Goal: Transaction & Acquisition: Subscribe to service/newsletter

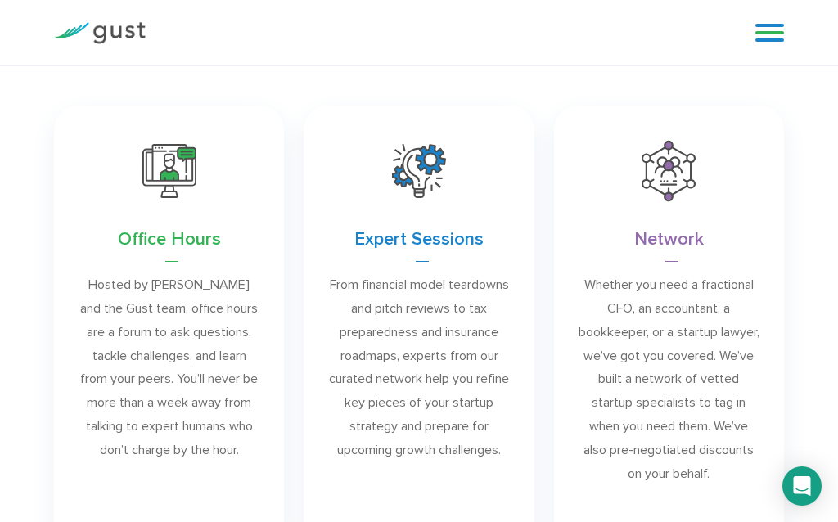
scroll to position [908, 0]
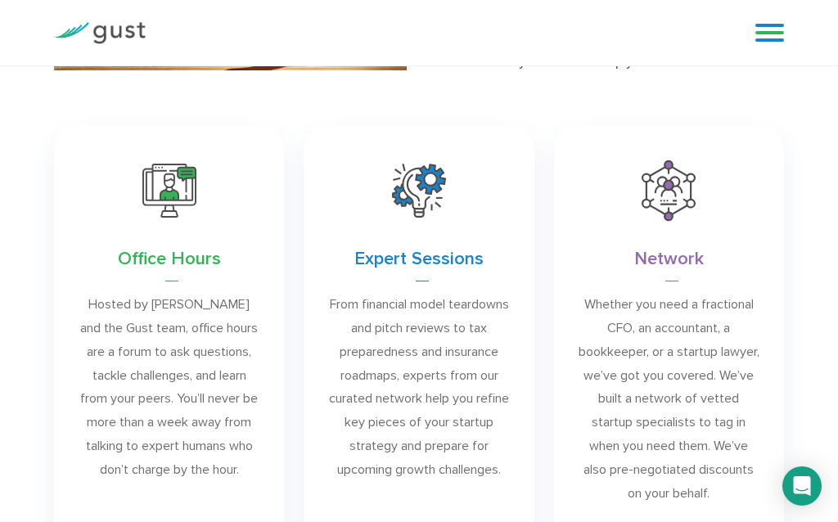
click at [667, 209] on link at bounding box center [669, 348] width 230 height 446
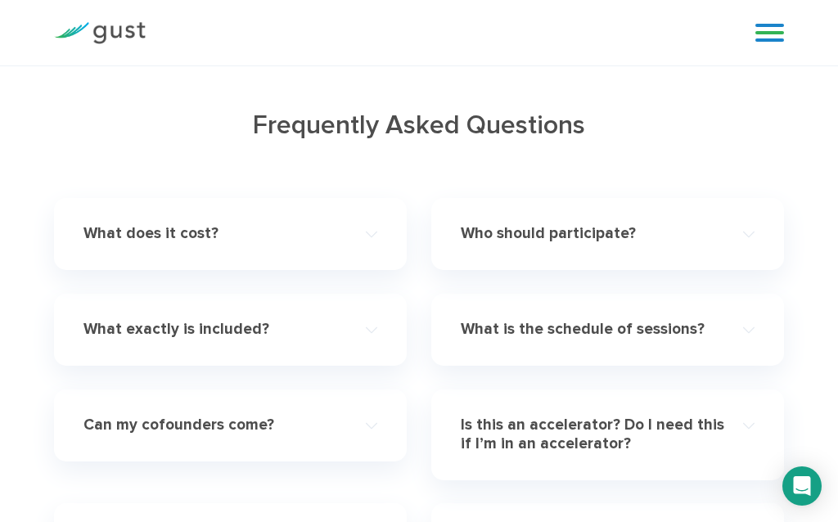
scroll to position [4658, 0]
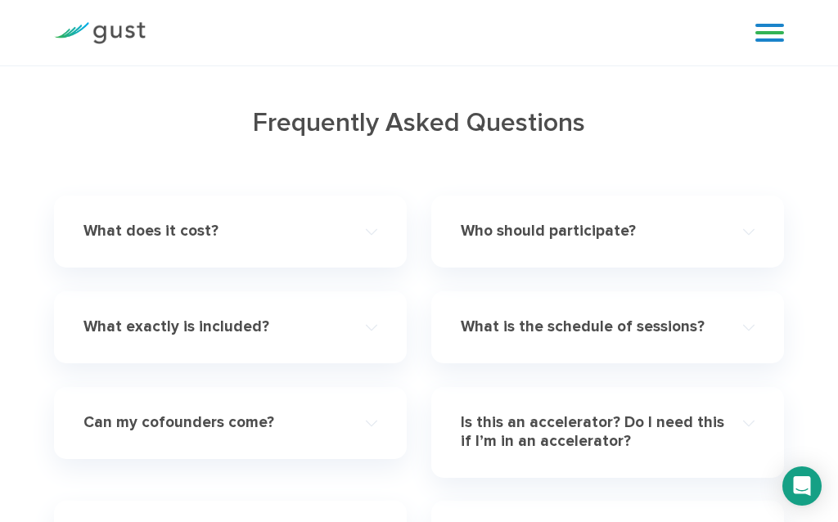
click at [164, 236] on h4 "What does it cost?" at bounding box center [215, 231] width 264 height 19
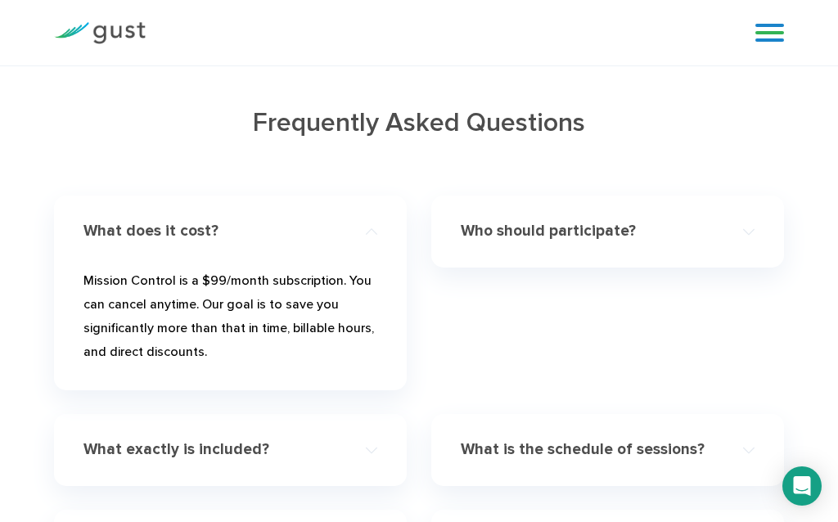
click at [507, 222] on h4 "Who should participate?" at bounding box center [592, 231] width 264 height 19
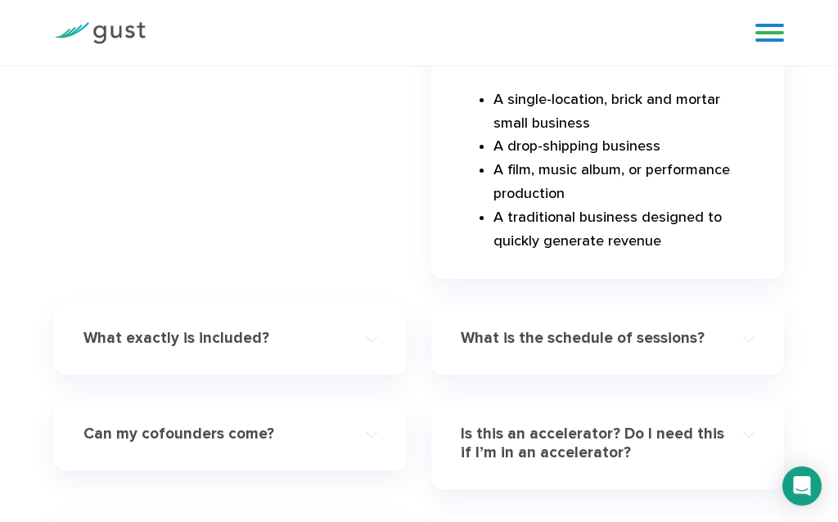
scroll to position [5252, 0]
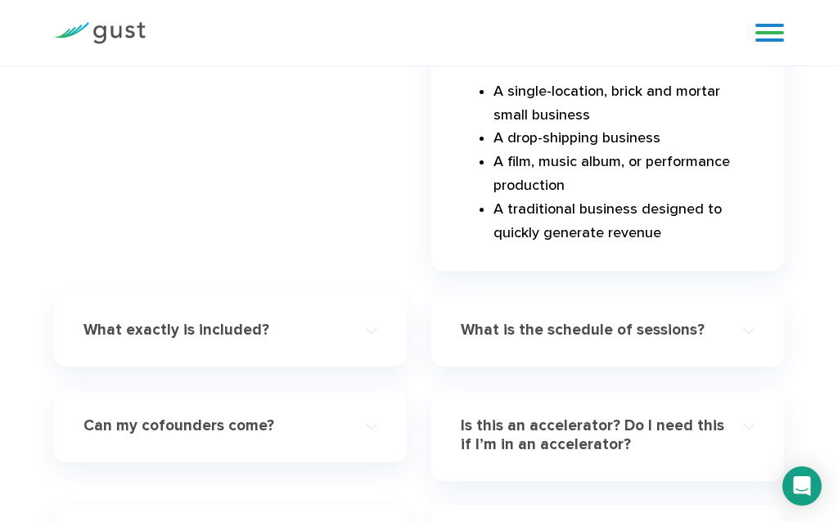
click at [199, 321] on h4 "What exactly is included?" at bounding box center [215, 330] width 264 height 19
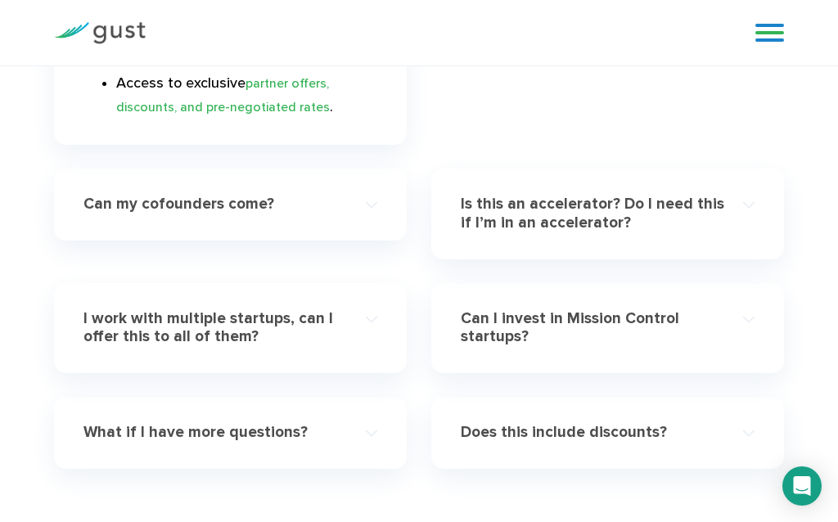
scroll to position [5211, 0]
click at [206, 213] on h4 "Can my cofounders come?" at bounding box center [215, 203] width 264 height 19
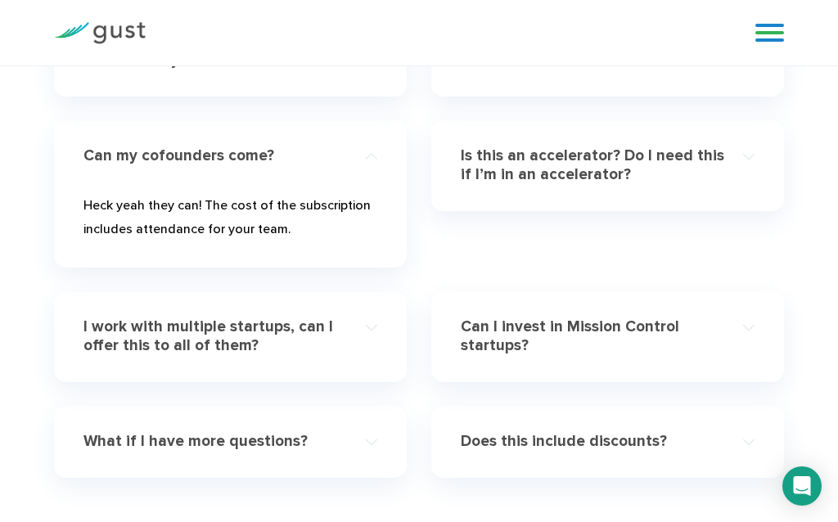
scroll to position [4915, 0]
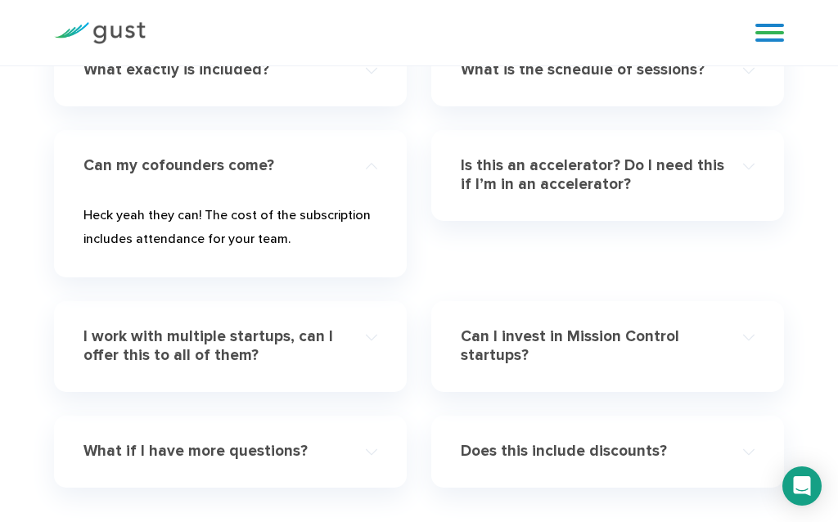
click at [546, 173] on h4 "Is this an accelerator? Do I need this if I’m in an accelerator?" at bounding box center [592, 175] width 264 height 38
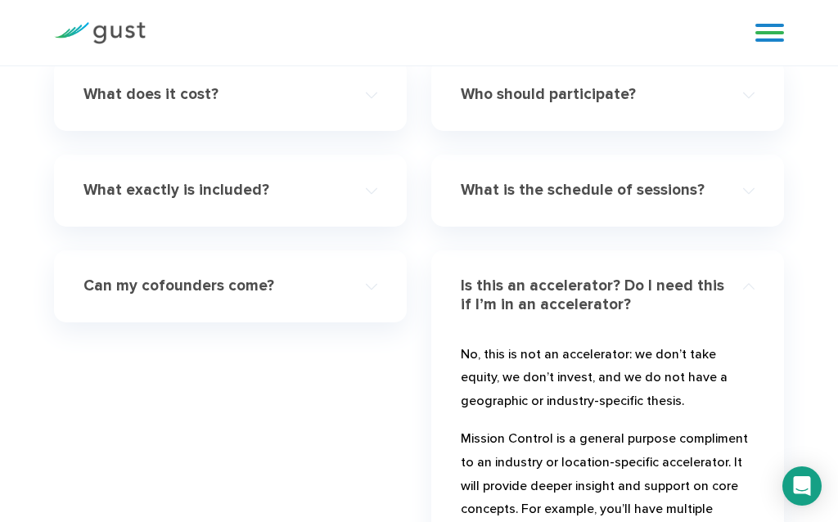
scroll to position [4716, 0]
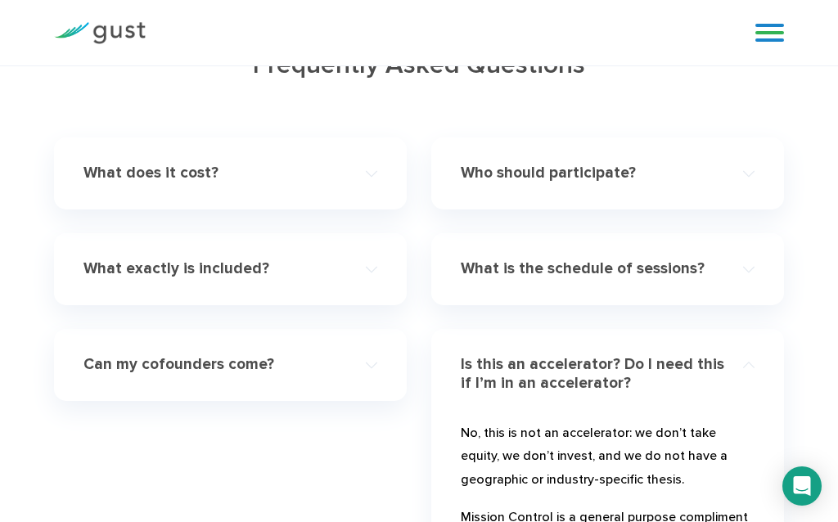
click at [528, 266] on h4 "What is the schedule of sessions?" at bounding box center [592, 268] width 264 height 19
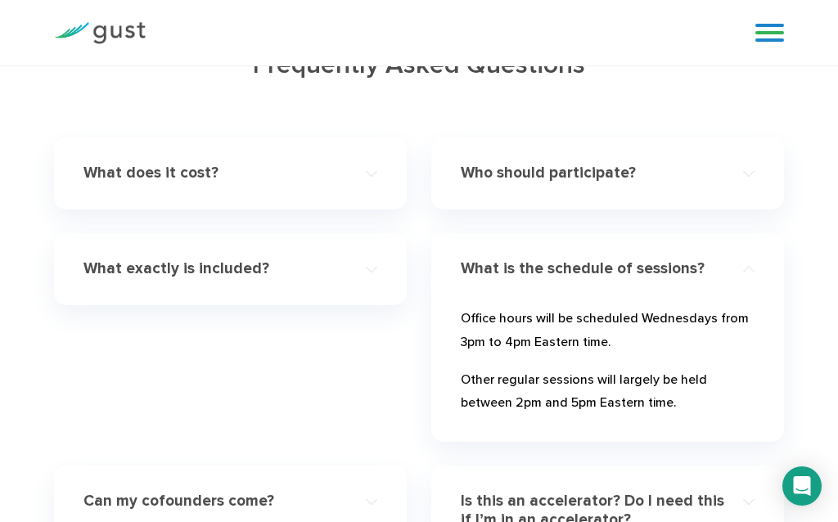
click at [538, 176] on h4 "Who should participate?" at bounding box center [592, 173] width 264 height 19
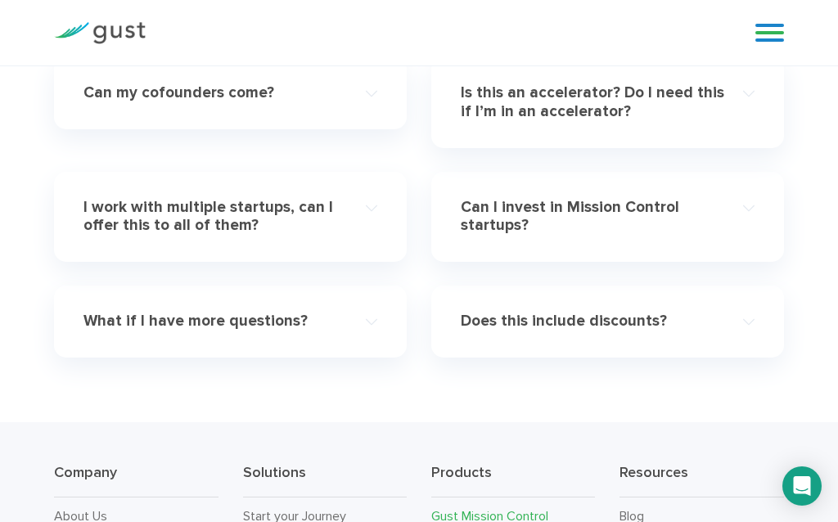
scroll to position [5568, 0]
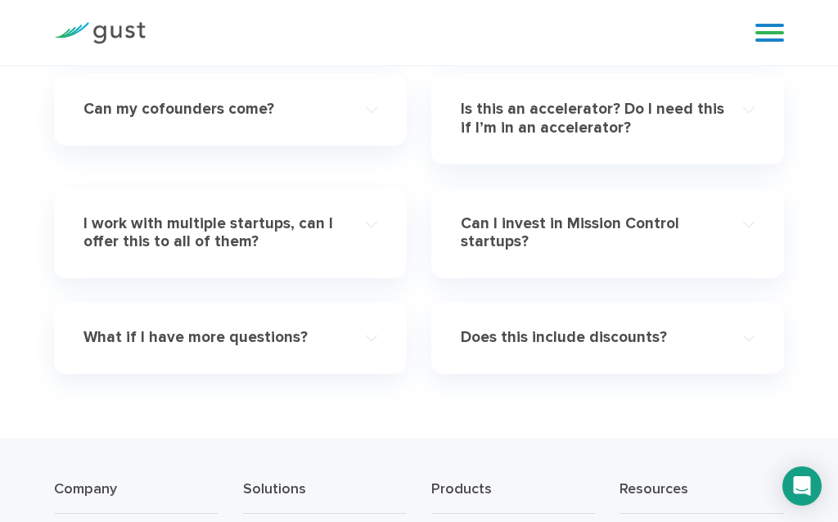
click at [487, 214] on h4 "Can I invest in Mission Control startups?" at bounding box center [592, 233] width 264 height 38
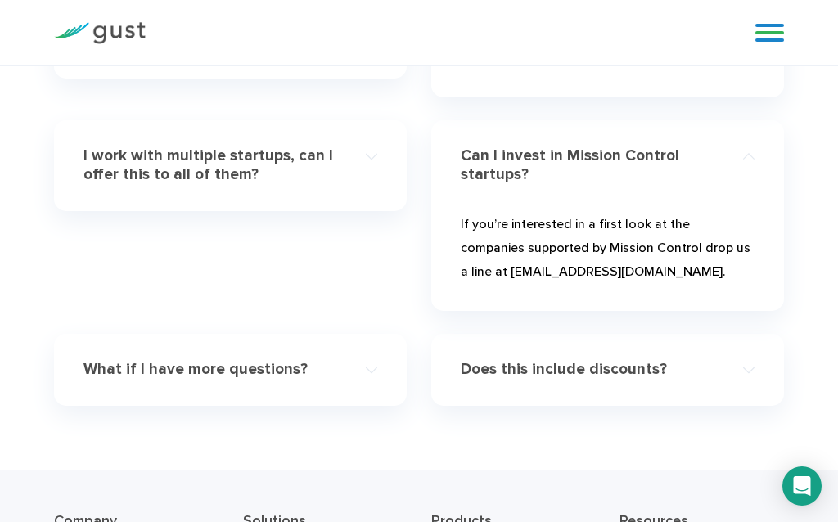
scroll to position [5019, 0]
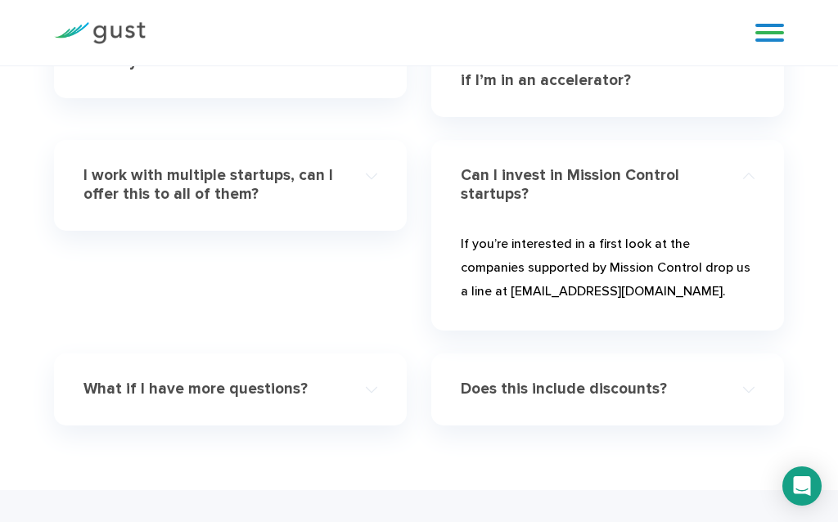
click at [179, 185] on h4 "I work with multiple startups, can I offer this to all of them?" at bounding box center [215, 185] width 264 height 38
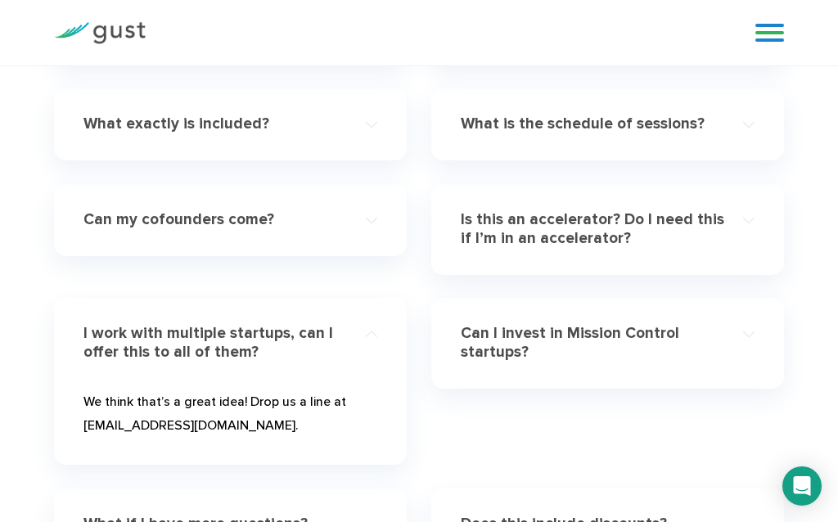
scroll to position [4854, 0]
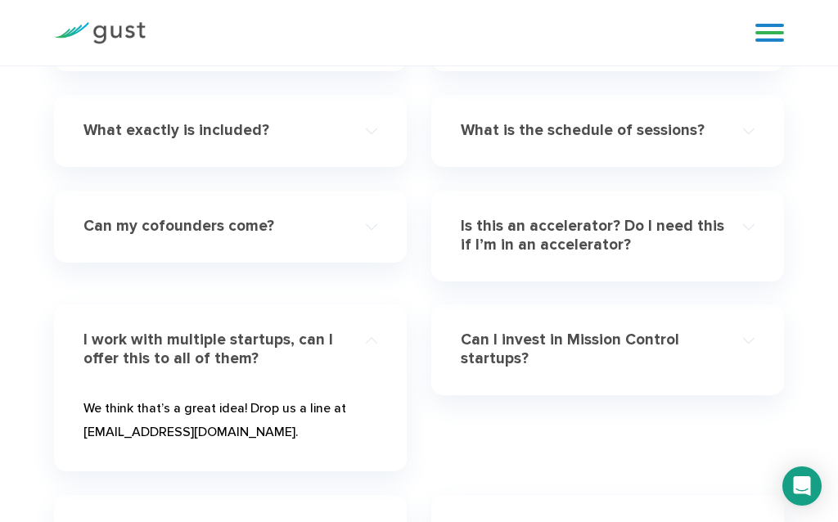
click at [190, 230] on h4 "Can my cofounders come?" at bounding box center [215, 226] width 264 height 19
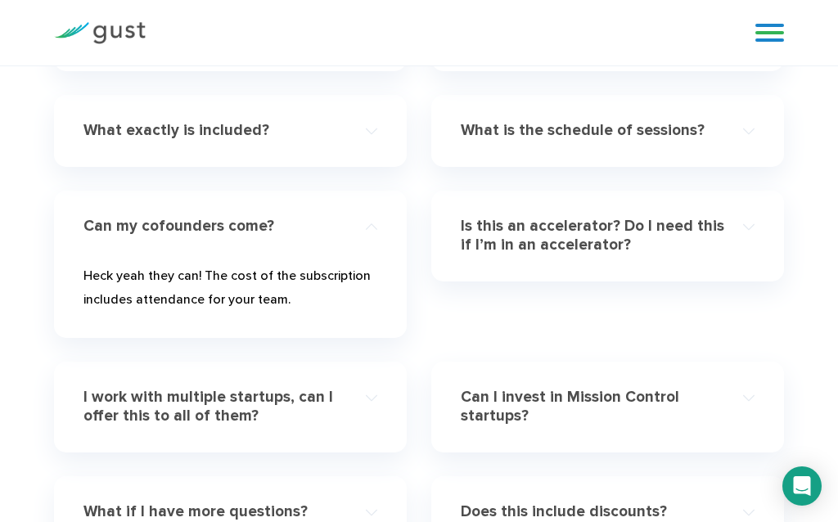
click at [514, 240] on h4 "Is this an accelerator? Do I need this if I’m in an accelerator?" at bounding box center [592, 236] width 264 height 38
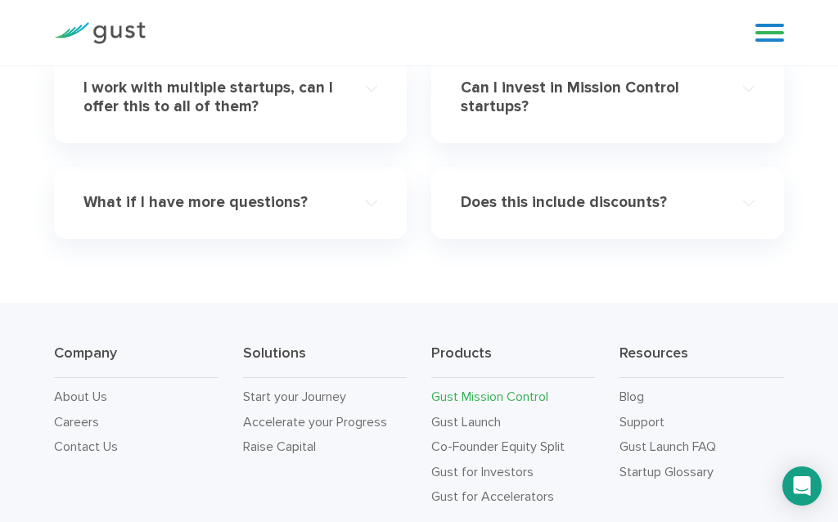
scroll to position [5673, 0]
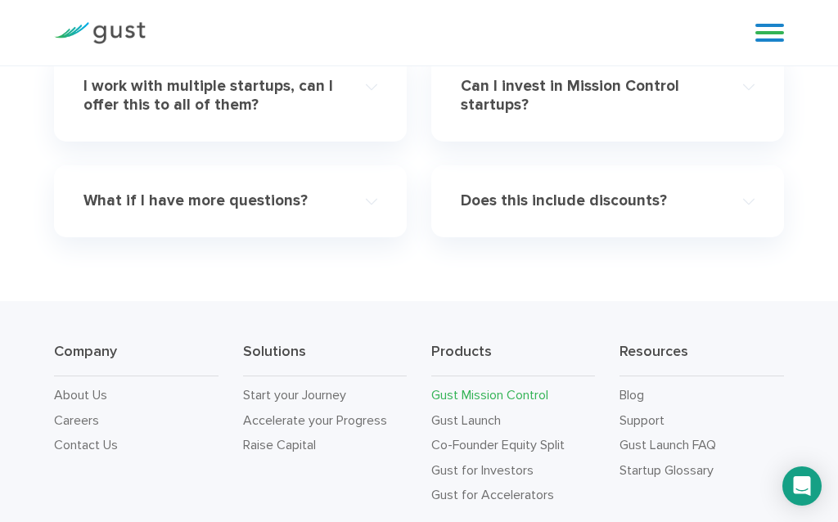
click at [519, 191] on h4 "Does this include discounts?" at bounding box center [592, 200] width 264 height 19
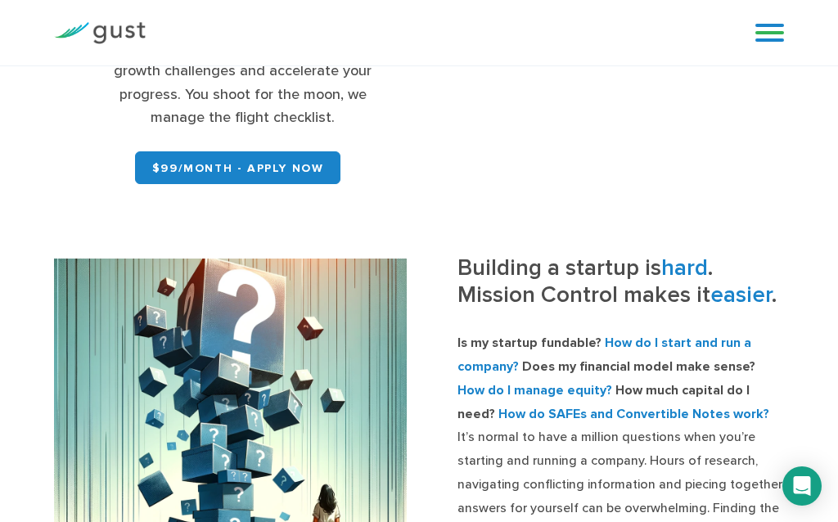
scroll to position [336, 0]
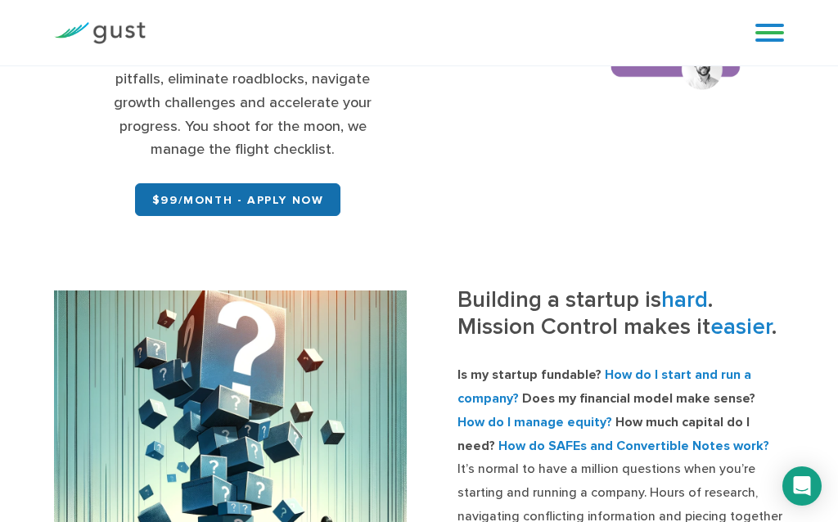
click at [267, 203] on link "$99/month - APPLY NOW" at bounding box center [238, 199] width 206 height 33
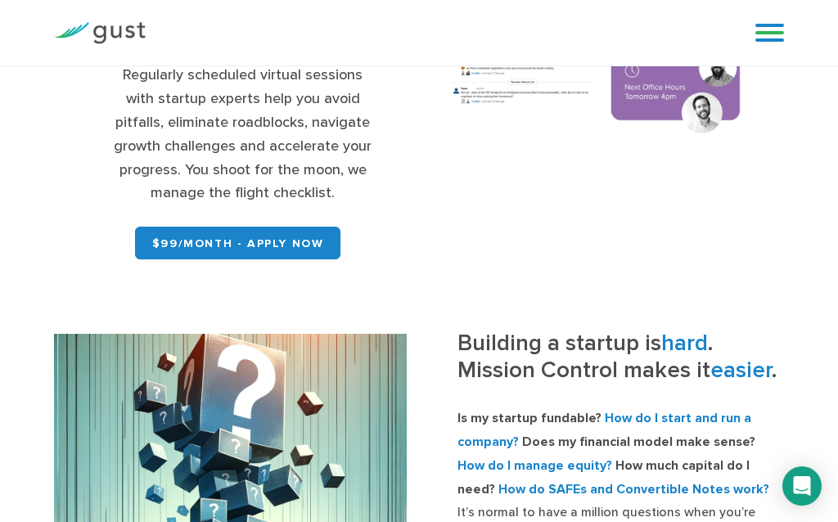
scroll to position [296, 0]
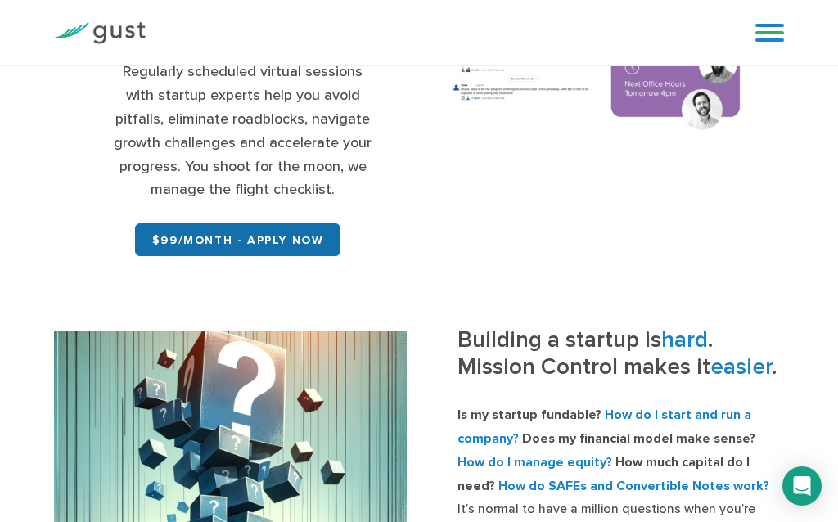
click at [191, 237] on link "$99/month - APPLY NOW" at bounding box center [238, 239] width 206 height 33
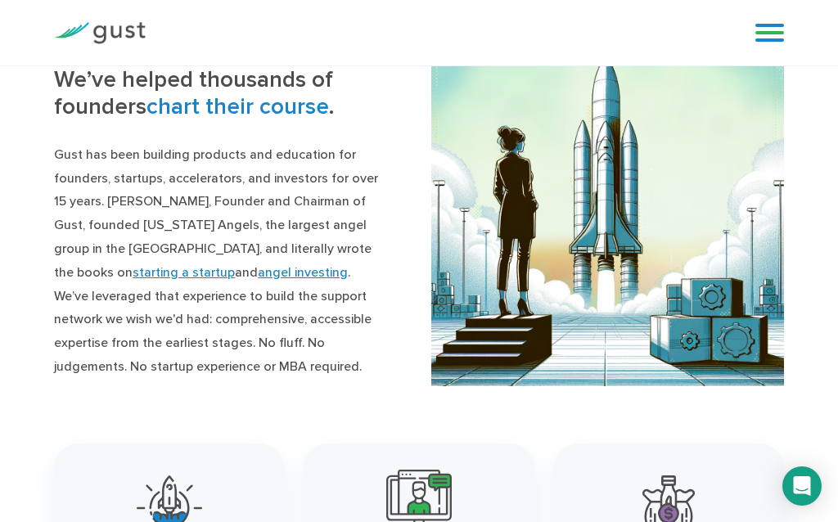
scroll to position [1515, 0]
